Goal: Information Seeking & Learning: Learn about a topic

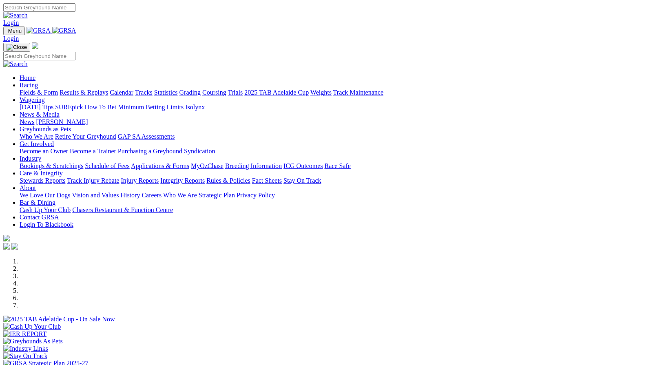
scroll to position [302, 0]
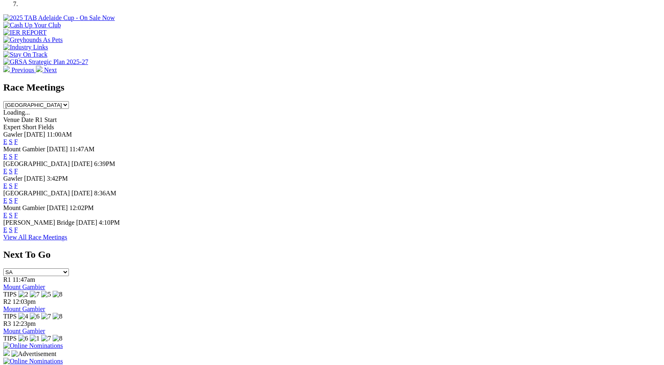
drag, startPoint x: 0, startPoint y: 0, endPoint x: 437, endPoint y: 246, distance: 501.3
click at [18, 233] on link "F" at bounding box center [16, 229] width 4 height 7
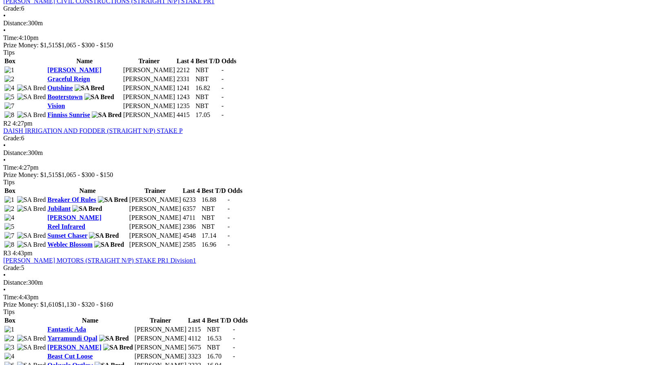
scroll to position [431, 0]
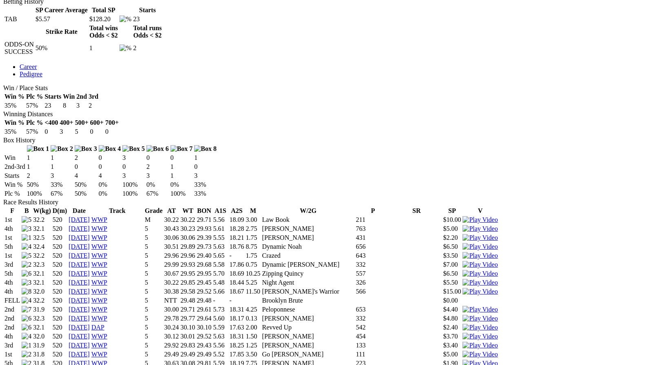
scroll to position [402, 0]
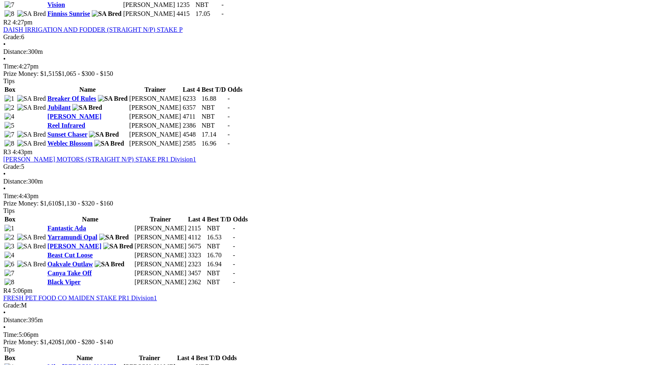
scroll to position [524, 0]
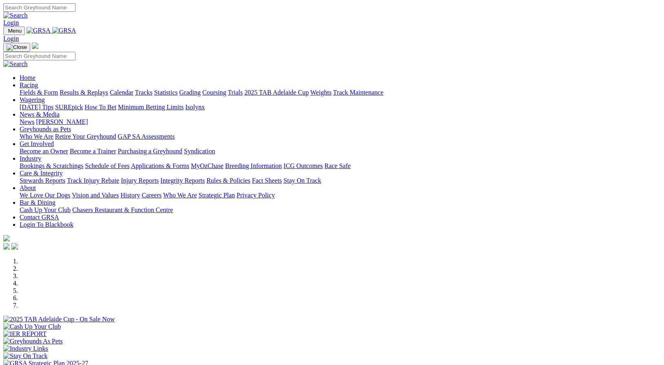
scroll to position [302, 0]
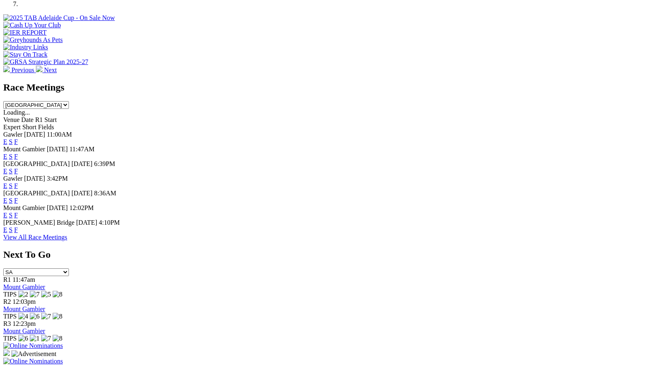
click at [18, 168] on link "F" at bounding box center [16, 171] width 4 height 7
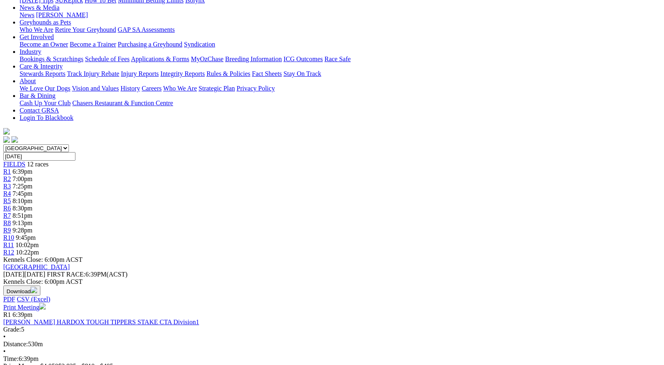
scroll to position [123, 0]
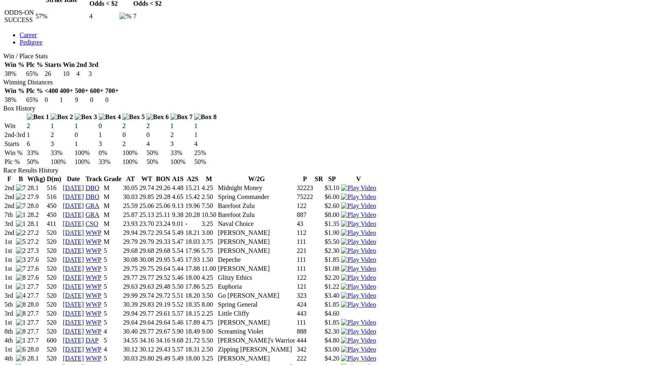
scroll to position [428, 0]
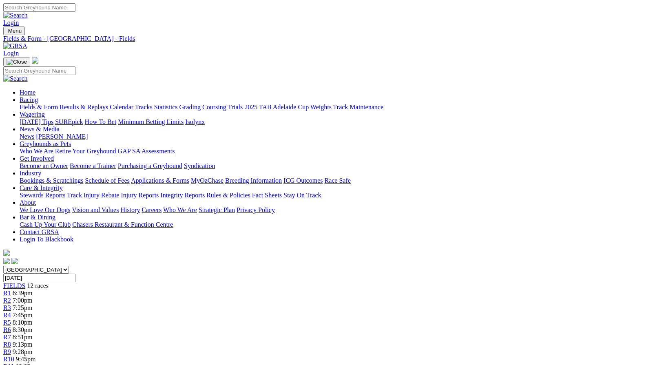
scroll to position [123, 0]
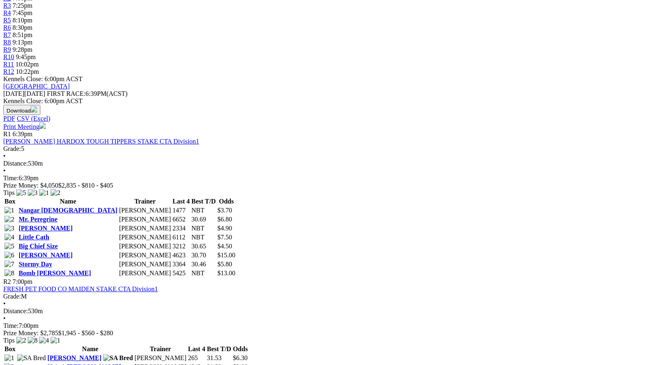
scroll to position [305, 0]
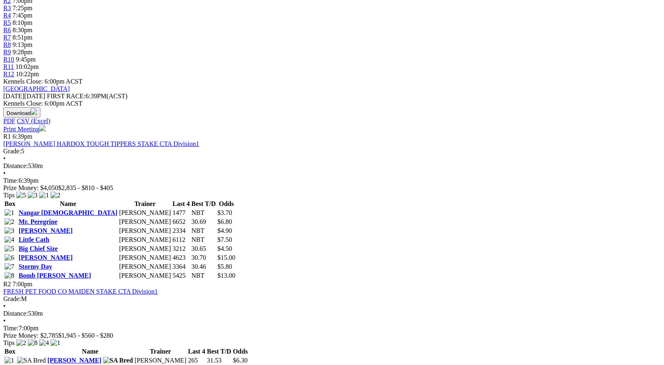
scroll to position [299, 0]
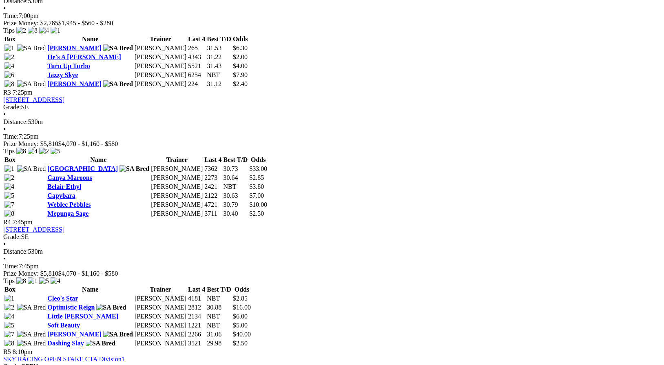
scroll to position [613, 0]
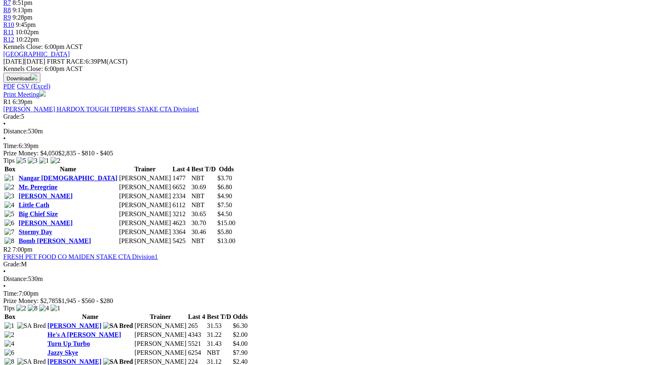
scroll to position [333, 0]
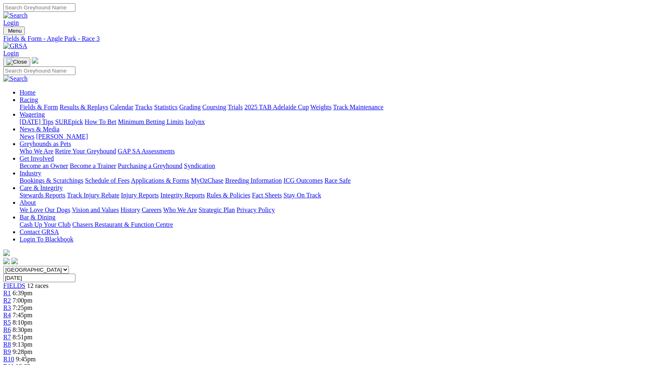
click at [133, 104] on link "Calendar" at bounding box center [122, 107] width 24 height 7
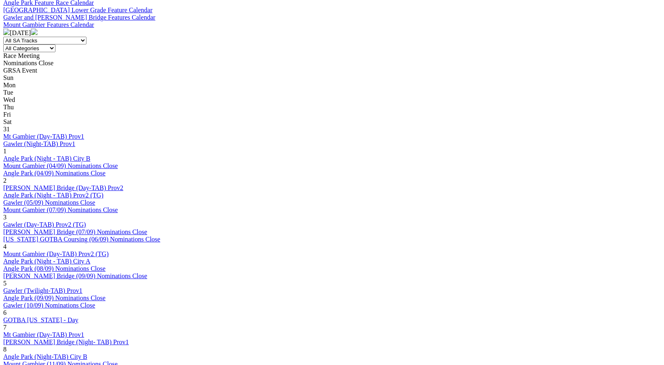
scroll to position [328, 0]
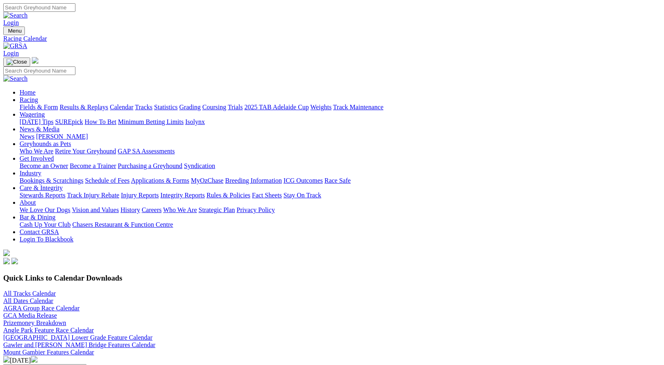
scroll to position [328, 0]
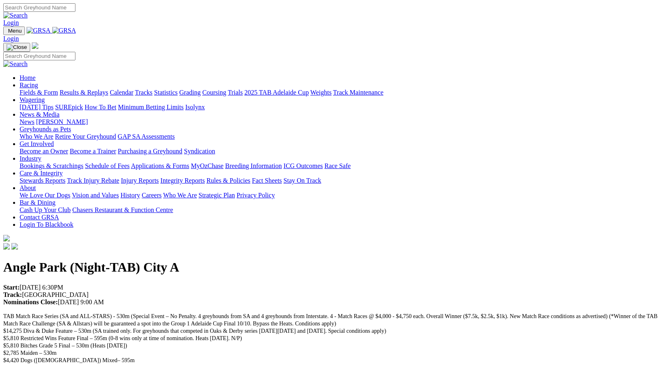
click at [133, 89] on link "Calendar" at bounding box center [122, 92] width 24 height 7
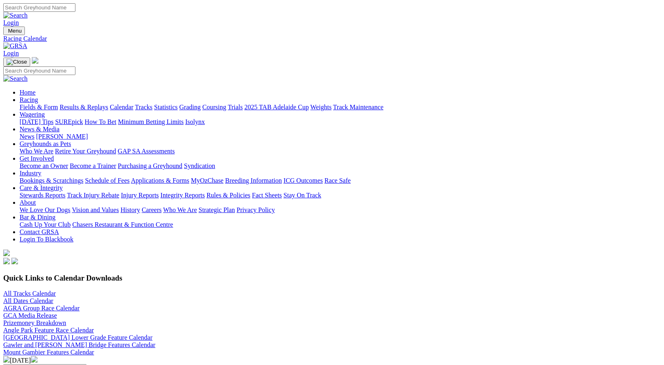
click at [34, 133] on link "News" at bounding box center [27, 136] width 15 height 7
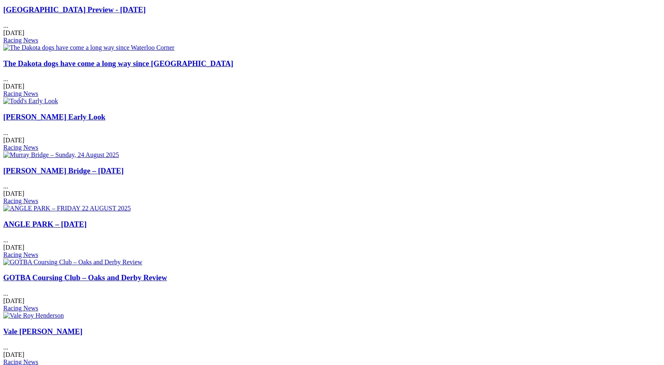
scroll to position [559, 0]
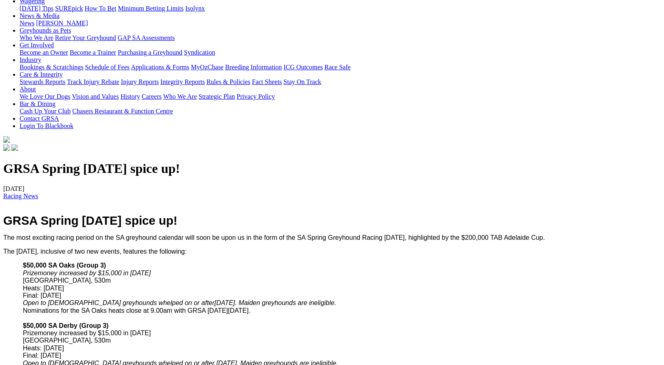
scroll to position [104, 0]
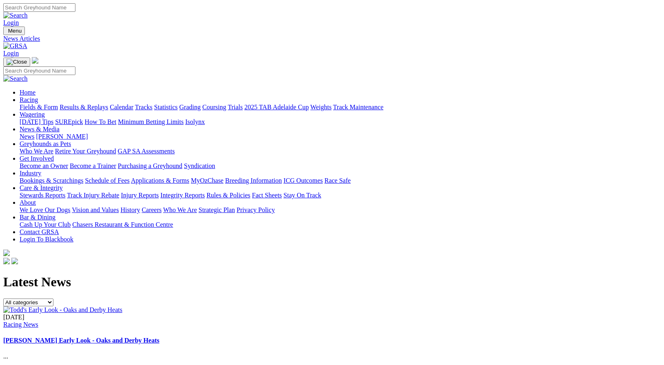
scroll to position [559, 0]
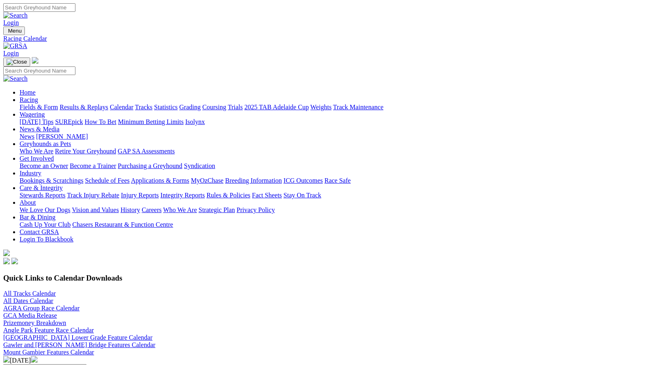
scroll to position [328, 0]
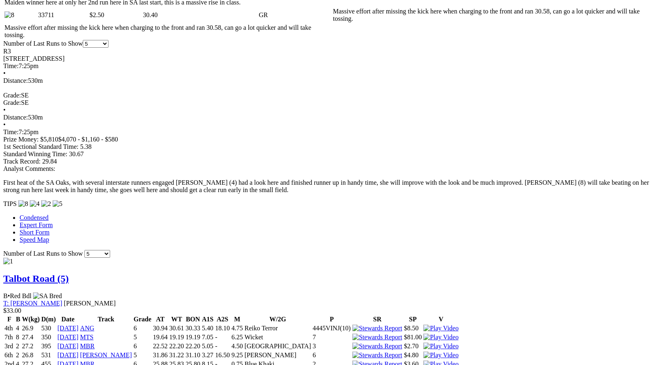
scroll to position [542, 0]
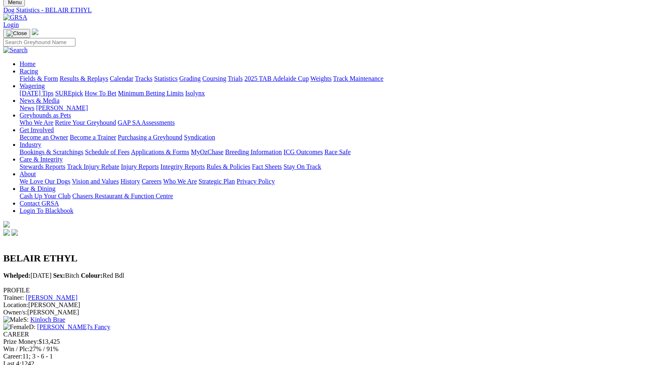
scroll to position [29, 0]
click at [110, 323] on link "[PERSON_NAME]'s Fancy" at bounding box center [73, 326] width 73 height 7
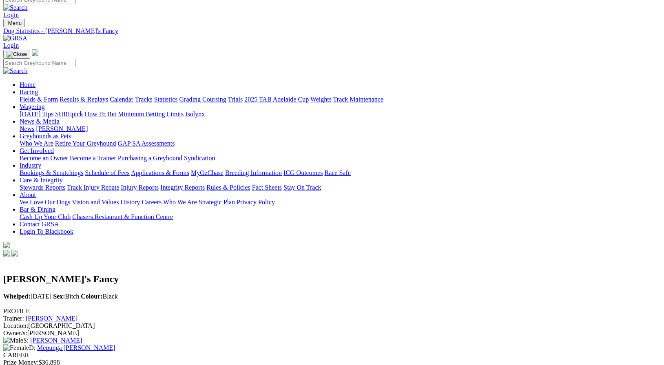
scroll to position [5, 0]
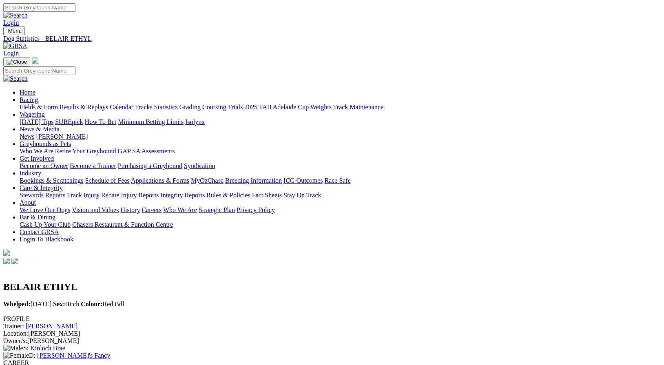
scroll to position [29, 0]
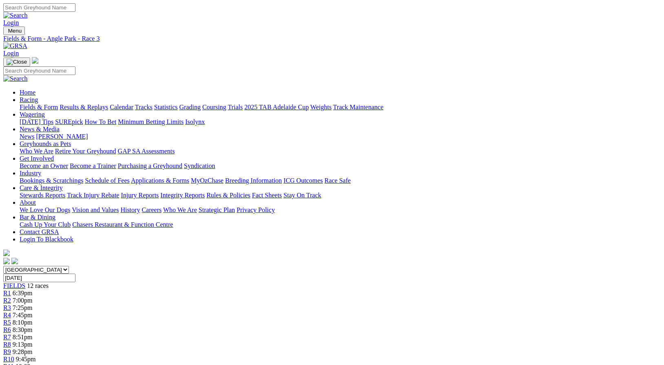
click at [298, 319] on div "R5 8:10pm" at bounding box center [332, 322] width 658 height 7
click at [33, 326] on span "8:30pm" at bounding box center [23, 329] width 20 height 7
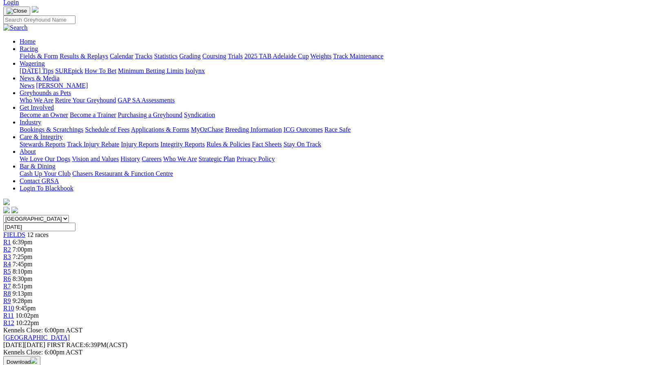
scroll to position [48, 0]
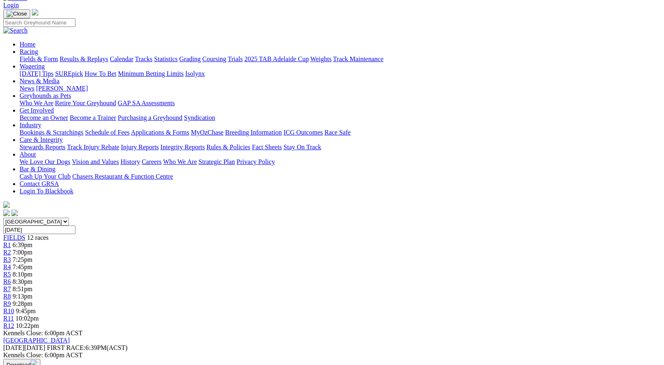
click at [33, 286] on span "8:51pm" at bounding box center [23, 289] width 20 height 7
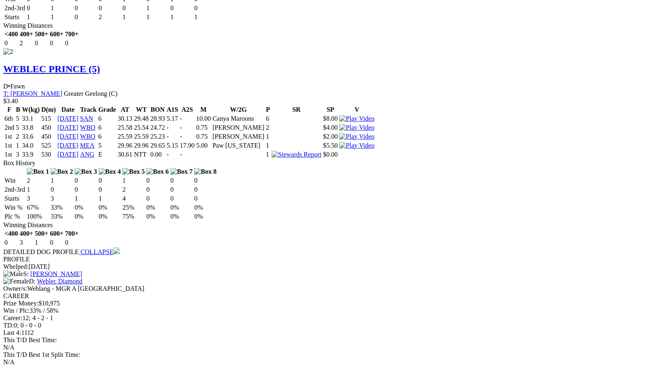
scroll to position [1175, 0]
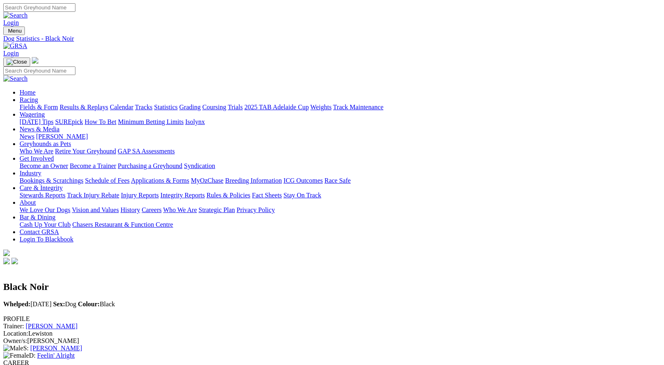
click at [75, 352] on link "Feelin' Alright" at bounding box center [56, 355] width 38 height 7
click at [78, 352] on link "Ucme Typhoon" at bounding box center [57, 355] width 40 height 7
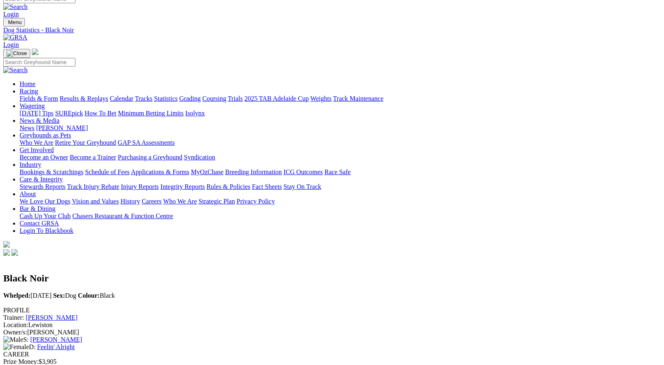
scroll to position [8, 0]
